Goal: Task Accomplishment & Management: Use online tool/utility

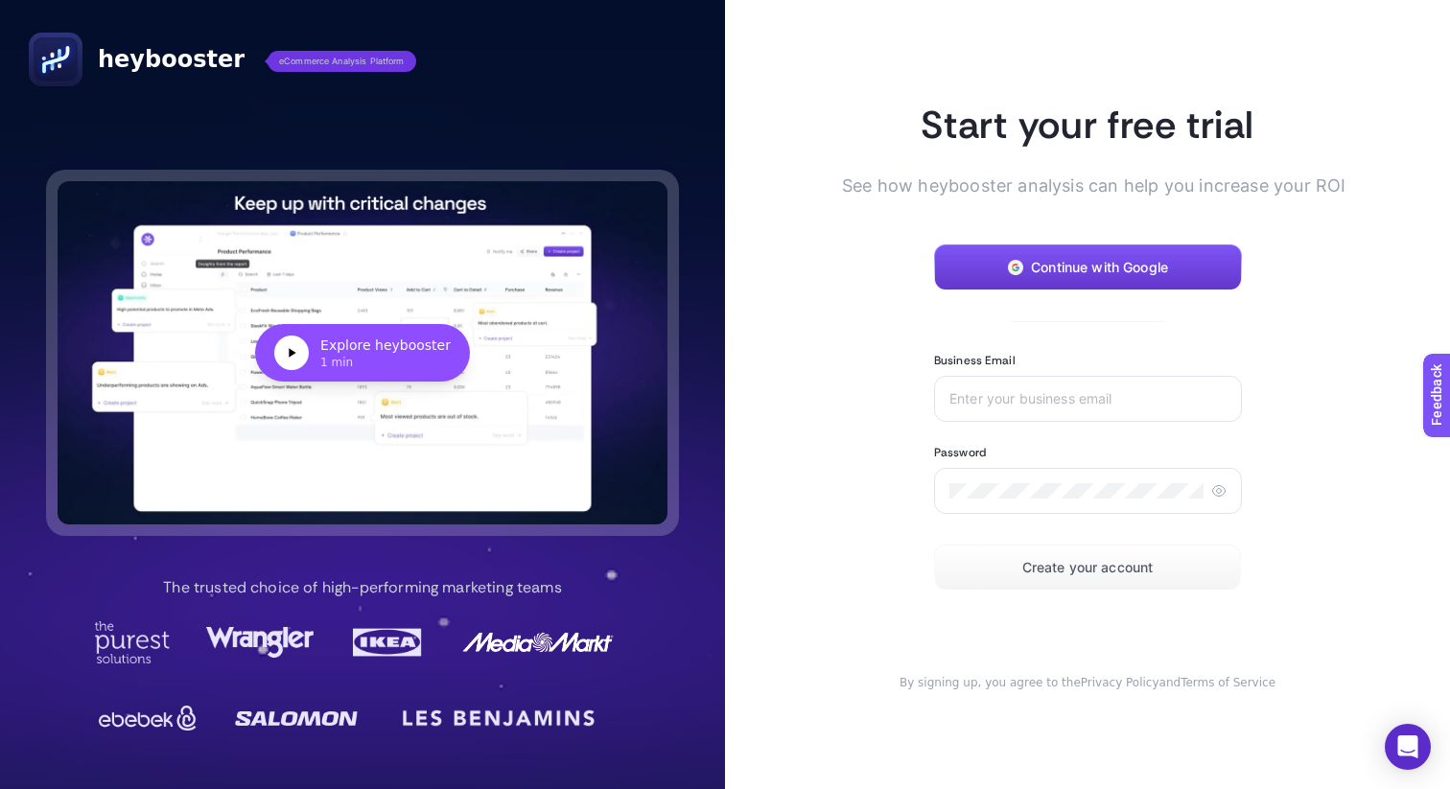
click at [1042, 268] on span "Continue with Google" at bounding box center [1099, 267] width 137 height 15
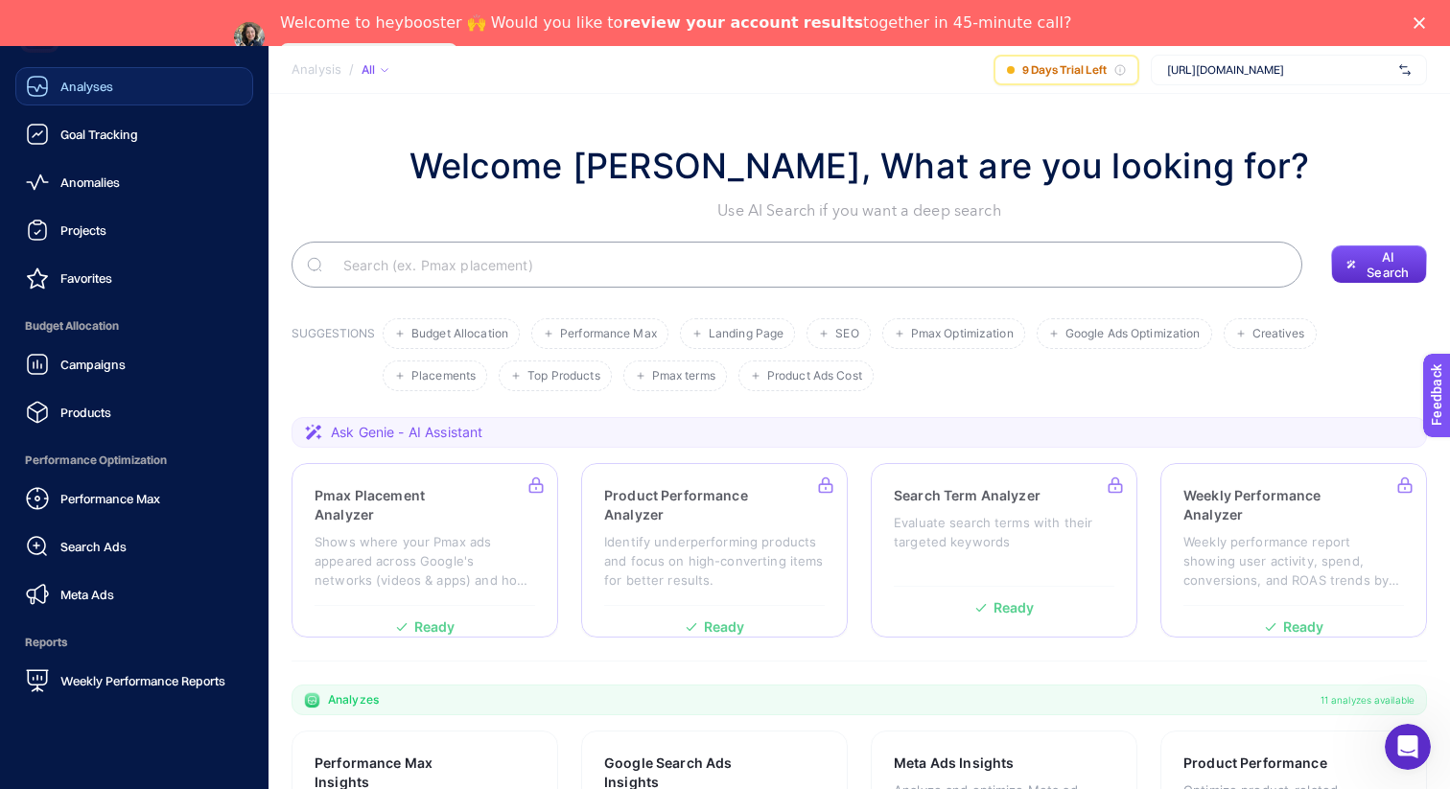
click at [134, 85] on link "Analyses" at bounding box center [134, 86] width 238 height 38
